Goal: Task Accomplishment & Management: Complete application form

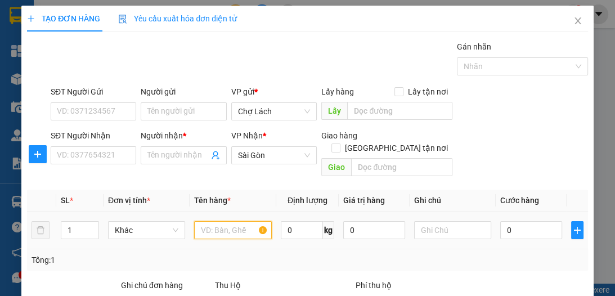
click at [221, 223] on input "text" at bounding box center [232, 230] width 77 height 18
type input "1T+ 1 BỊT"
click at [92, 226] on icon "up" at bounding box center [93, 228] width 4 height 4
type input "2"
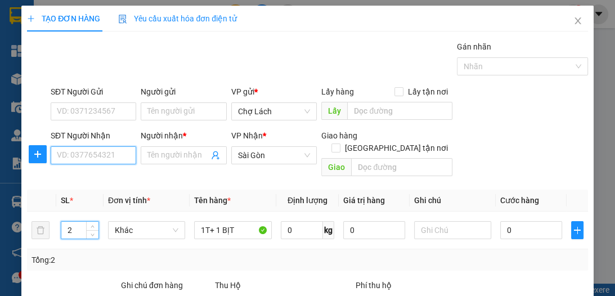
click at [95, 155] on input "SĐT Người Nhận" at bounding box center [94, 155] width 86 height 18
type input "0816747495"
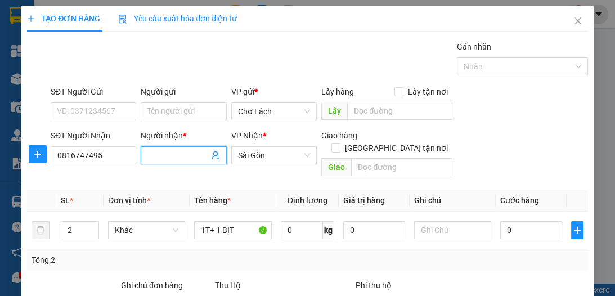
click at [160, 153] on input "Người nhận *" at bounding box center [177, 155] width 61 height 12
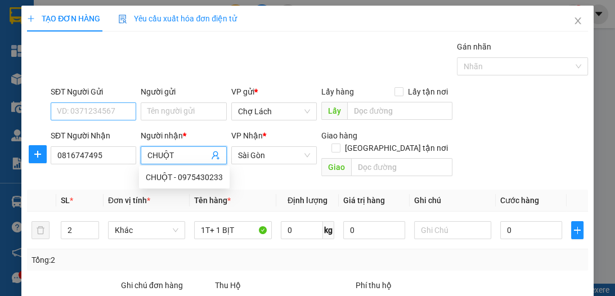
type input "CHUỘT"
click at [108, 113] on input "SĐT Người Gửi" at bounding box center [94, 111] width 86 height 18
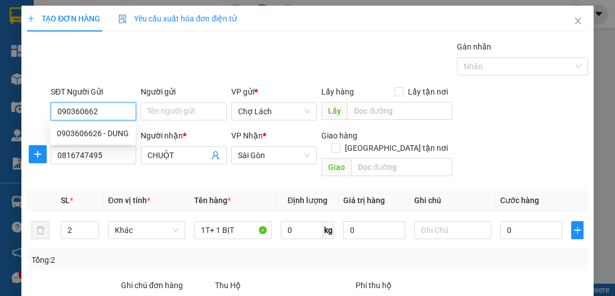
type input "0903606626"
click at [110, 131] on div "0903606626 - DUNG" at bounding box center [93, 133] width 72 height 12
type input "DUNG"
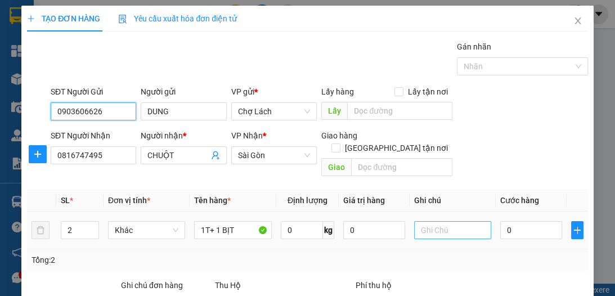
type input "0903606626"
click at [435, 222] on input "text" at bounding box center [452, 230] width 77 height 18
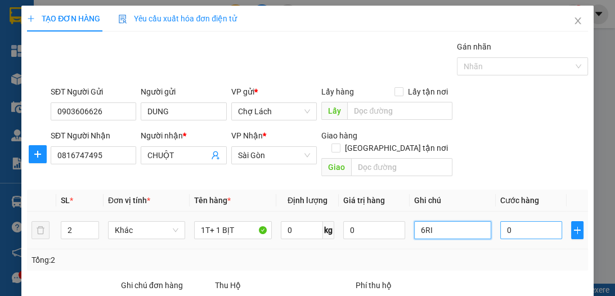
type input "6RI"
click at [500, 221] on input "0" at bounding box center [531, 230] width 62 height 18
type input "6"
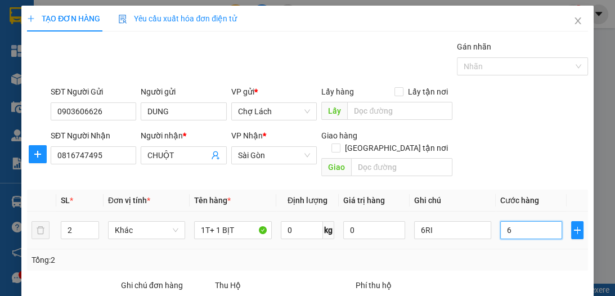
type input "60"
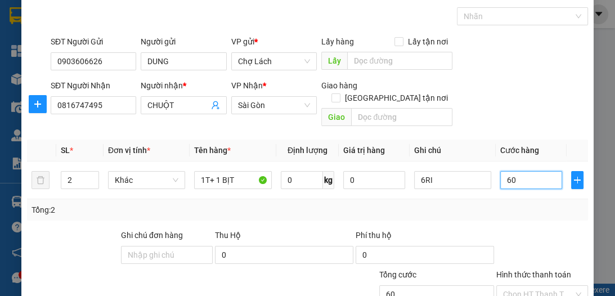
scroll to position [105, 0]
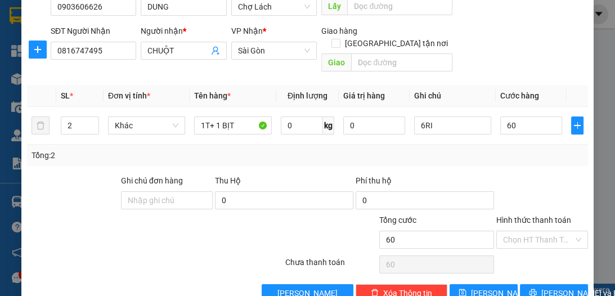
click at [509, 231] on input "Hình thức thanh toán" at bounding box center [538, 239] width 70 height 17
type input "60.000"
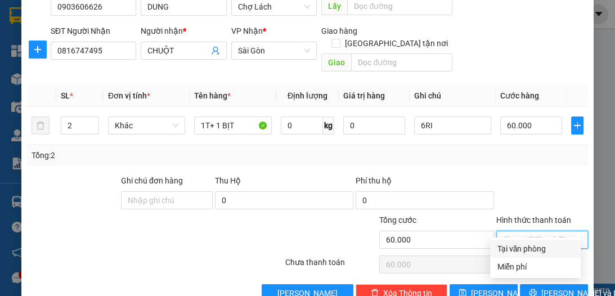
click at [519, 248] on div "Tại văn phòng" at bounding box center [535, 249] width 77 height 12
type input "0"
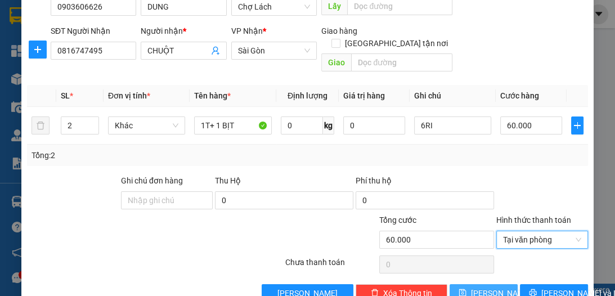
click at [494, 284] on button "[PERSON_NAME]" at bounding box center [484, 293] width 68 height 18
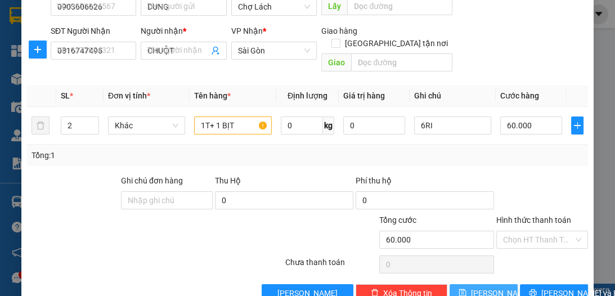
type input "1"
type input "0"
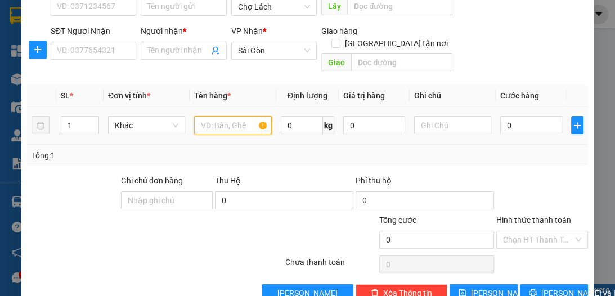
drag, startPoint x: 211, startPoint y: 115, endPoint x: 212, endPoint y: 121, distance: 6.2
click at [211, 117] on input "text" at bounding box center [232, 126] width 77 height 18
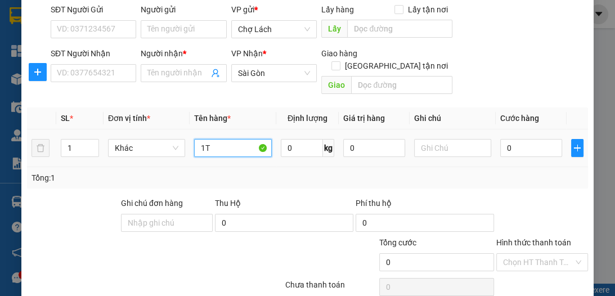
scroll to position [45, 0]
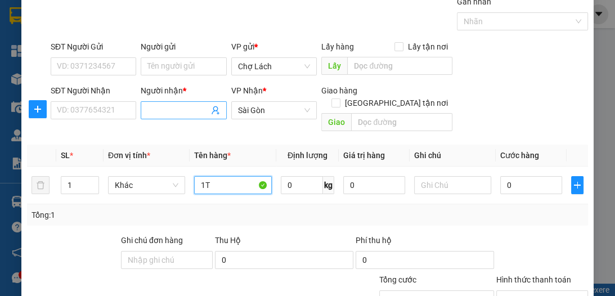
type input "1T"
drag, startPoint x: 169, startPoint y: 111, endPoint x: 162, endPoint y: 109, distance: 8.2
click at [169, 110] on input "Người nhận *" at bounding box center [177, 110] width 61 height 12
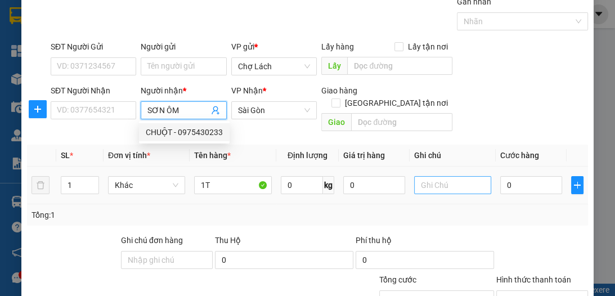
type input "SƠN ÔM"
click at [433, 176] on input "text" at bounding box center [452, 185] width 77 height 18
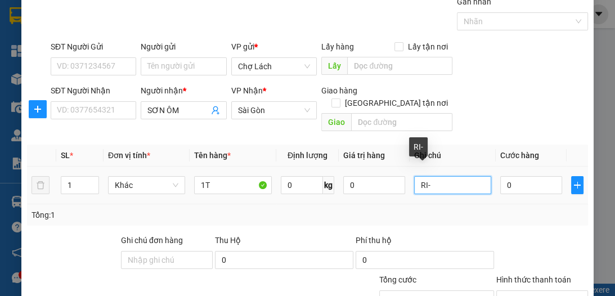
click at [414, 176] on input "RI-" at bounding box center [452, 185] width 77 height 18
drag, startPoint x: 451, startPoint y: 172, endPoint x: 455, endPoint y: 180, distance: 8.6
click at [451, 176] on input "6RI-" at bounding box center [452, 185] width 77 height 18
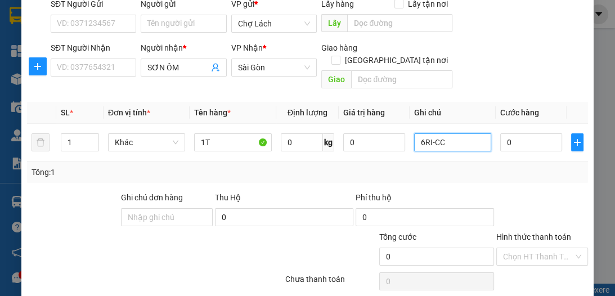
scroll to position [105, 0]
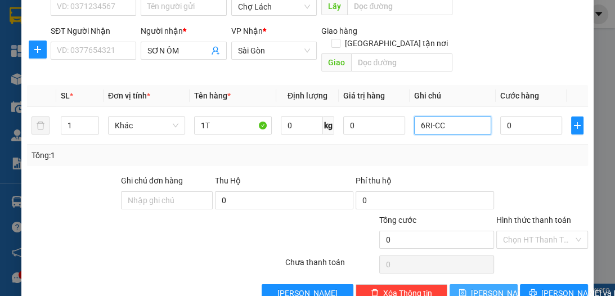
type input "6RI-CC"
click at [466, 289] on icon "save" at bounding box center [463, 293] width 8 height 8
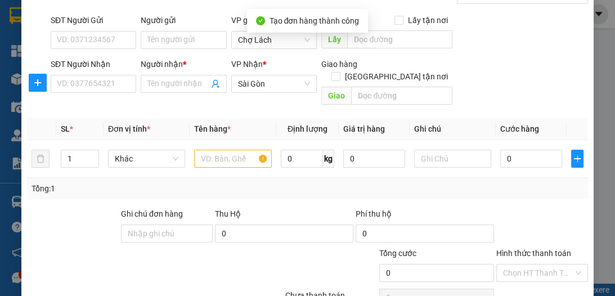
scroll to position [15, 0]
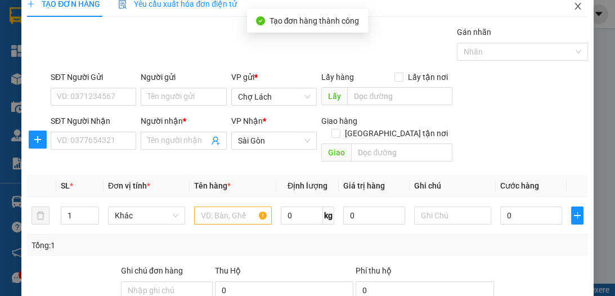
click at [574, 9] on icon "close" at bounding box center [578, 6] width 9 height 9
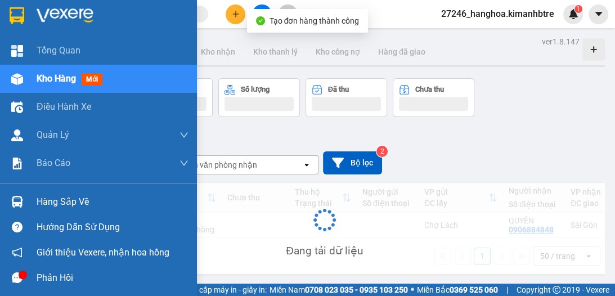
click at [45, 79] on span "Kho hàng" at bounding box center [56, 78] width 39 height 11
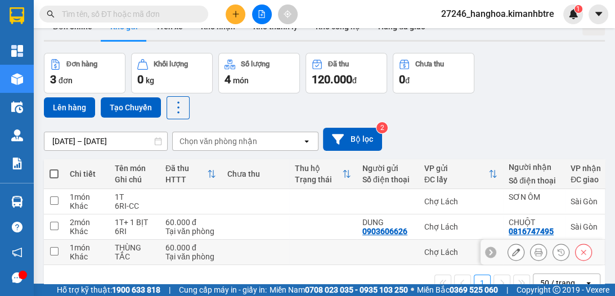
scroll to position [56, 0]
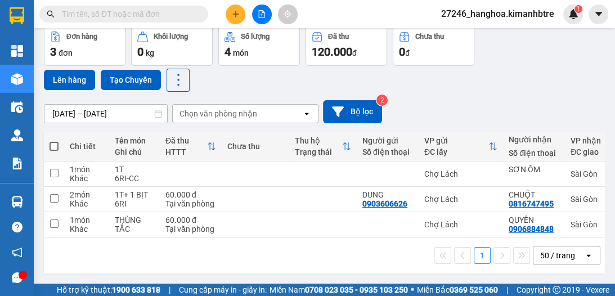
click at [53, 146] on span at bounding box center [54, 146] width 9 height 9
click at [54, 141] on input "checkbox" at bounding box center [54, 141] width 0 height 0
checkbox input "true"
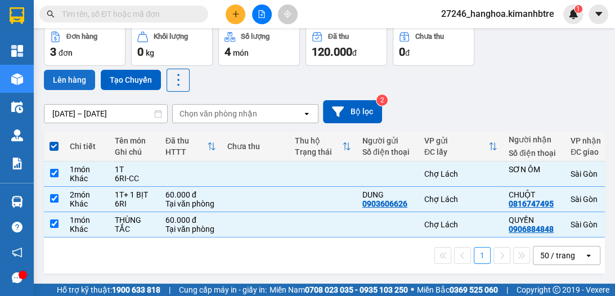
click at [68, 77] on button "Lên hàng" at bounding box center [69, 80] width 51 height 20
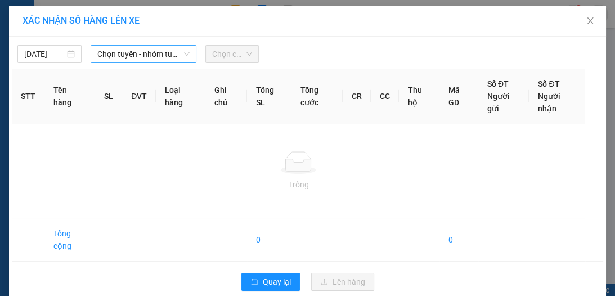
click at [124, 53] on span "Chọn tuyến - nhóm tuyến" at bounding box center [143, 54] width 92 height 17
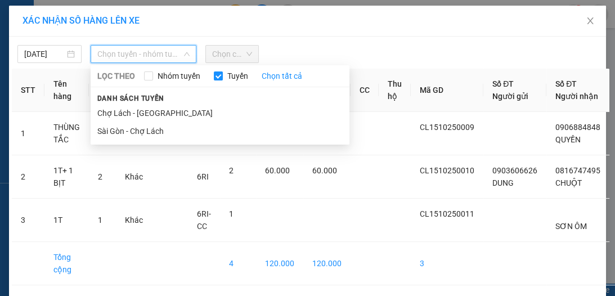
drag, startPoint x: 129, startPoint y: 113, endPoint x: 146, endPoint y: 103, distance: 19.4
click at [129, 113] on li "Chợ Lách - [GEOGRAPHIC_DATA]" at bounding box center [220, 113] width 259 height 18
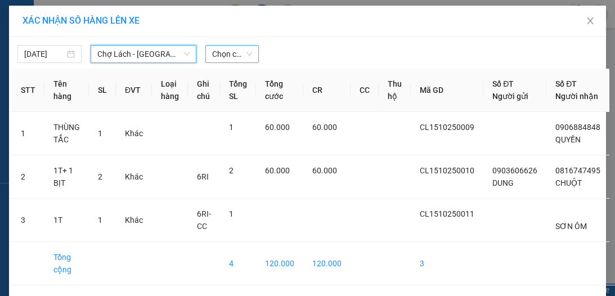
click at [218, 53] on span "Chọn chuyến" at bounding box center [232, 54] width 40 height 17
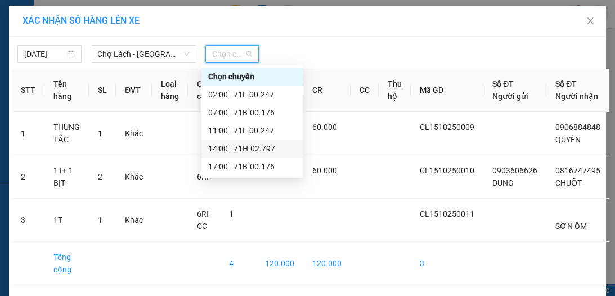
click at [244, 149] on div "14:00 - 71H-02.797" at bounding box center [252, 148] width 88 height 12
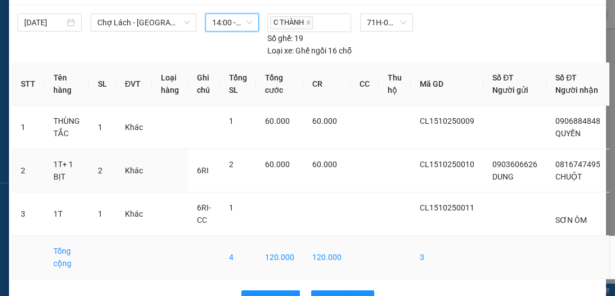
scroll to position [77, 0]
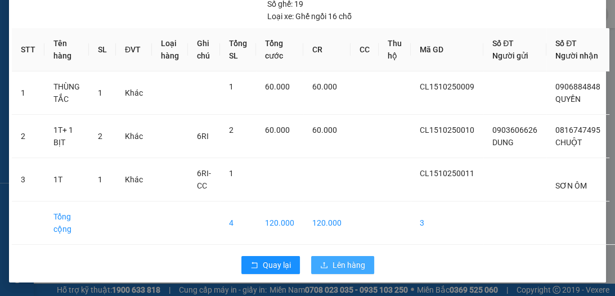
click at [351, 268] on span "Lên hàng" at bounding box center [349, 265] width 33 height 12
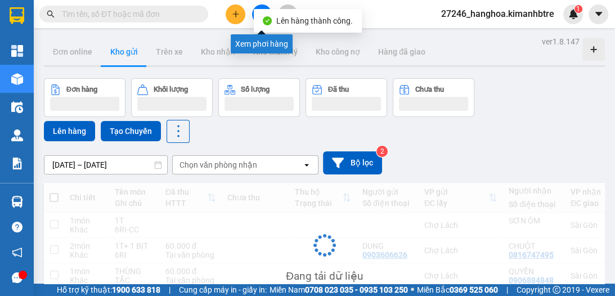
click at [260, 8] on button at bounding box center [262, 15] width 20 height 20
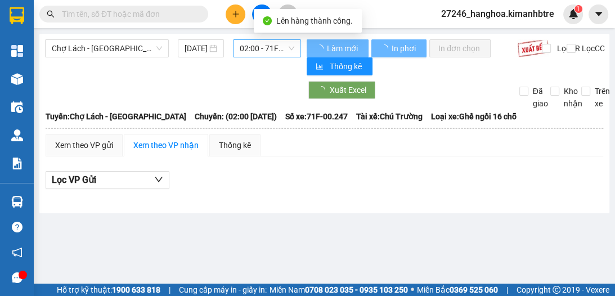
click at [252, 51] on span "02:00 - 71F-00.247" at bounding box center [267, 48] width 55 height 17
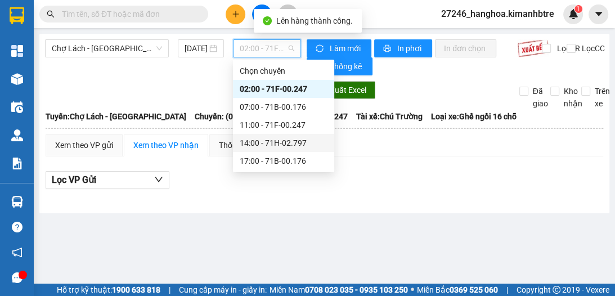
click at [270, 142] on div "14:00 - 71H-02.797" at bounding box center [284, 143] width 88 height 12
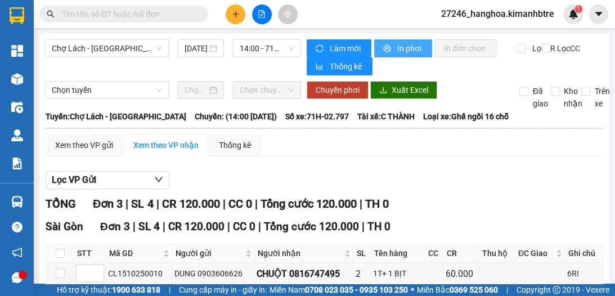
click at [403, 48] on span "In phơi" at bounding box center [410, 48] width 26 height 12
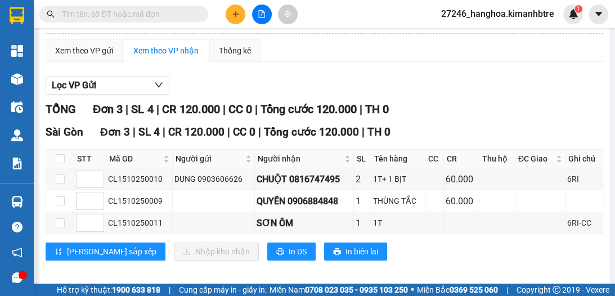
scroll to position [101, 0]
